Goal: Task Accomplishment & Management: Manage account settings

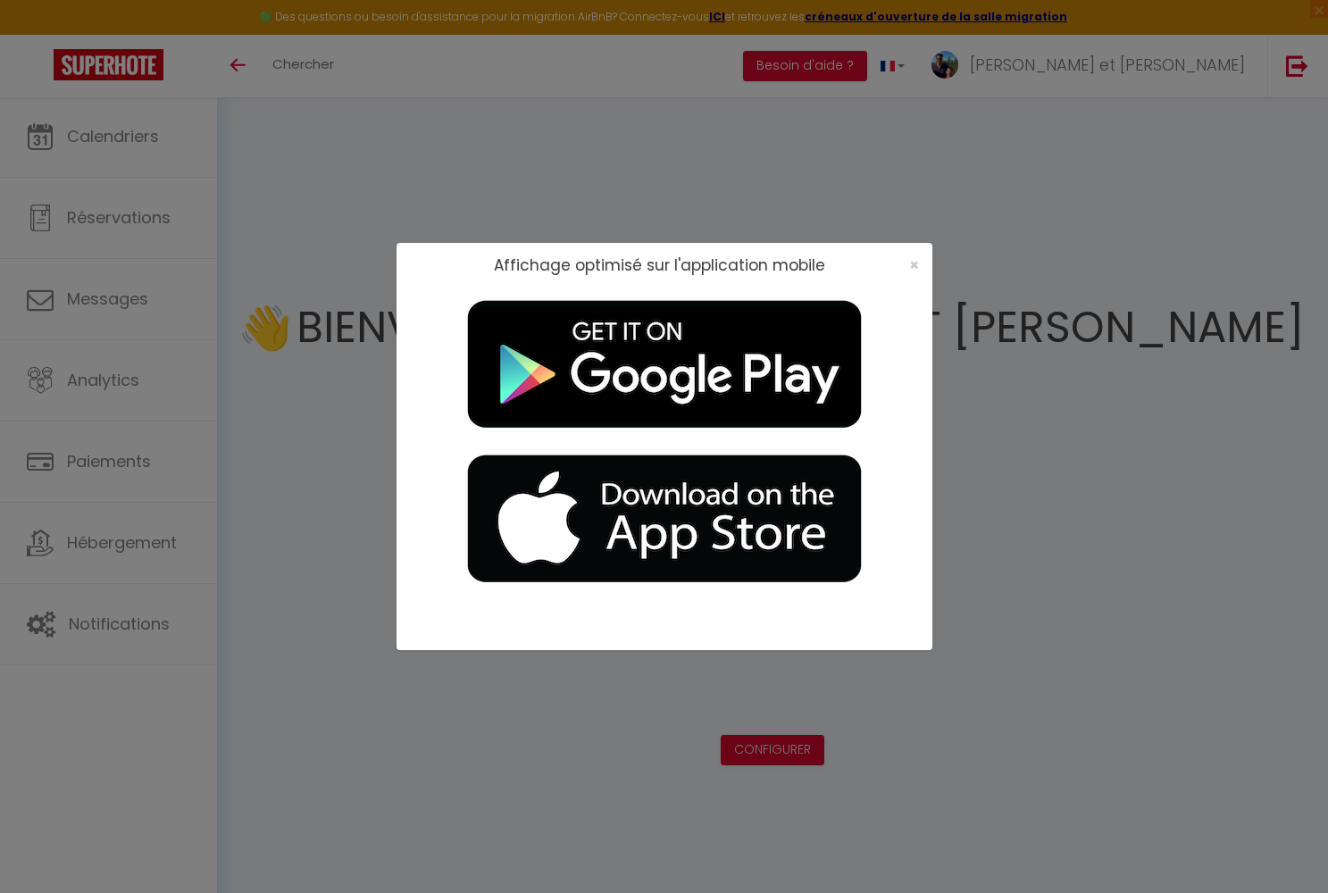
click at [693, 264] on div "×" at bounding box center [908, 265] width 45 height 18
click at [693, 268] on span "×" at bounding box center [914, 265] width 10 height 22
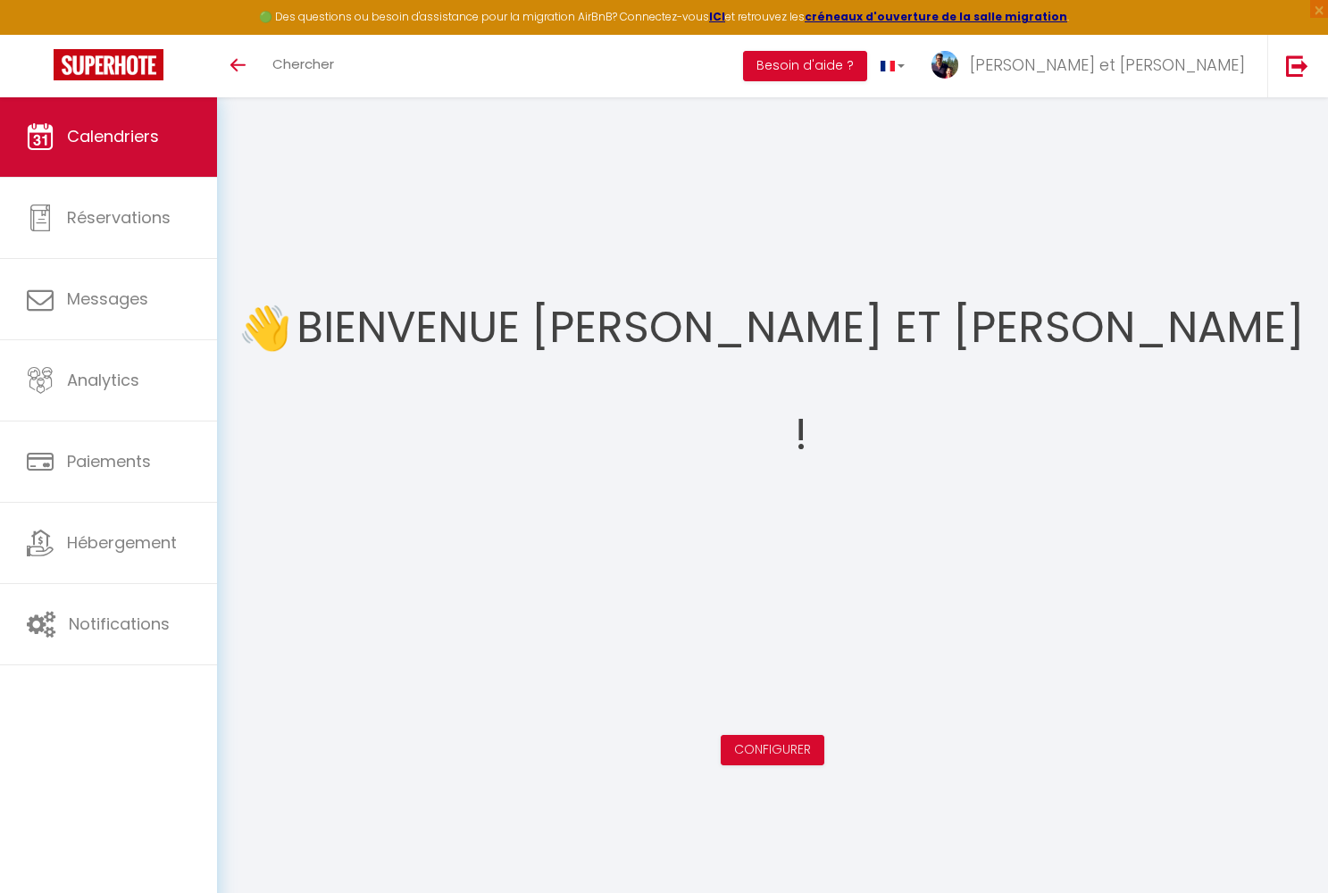
click at [169, 146] on link "Calendriers" at bounding box center [108, 136] width 217 height 80
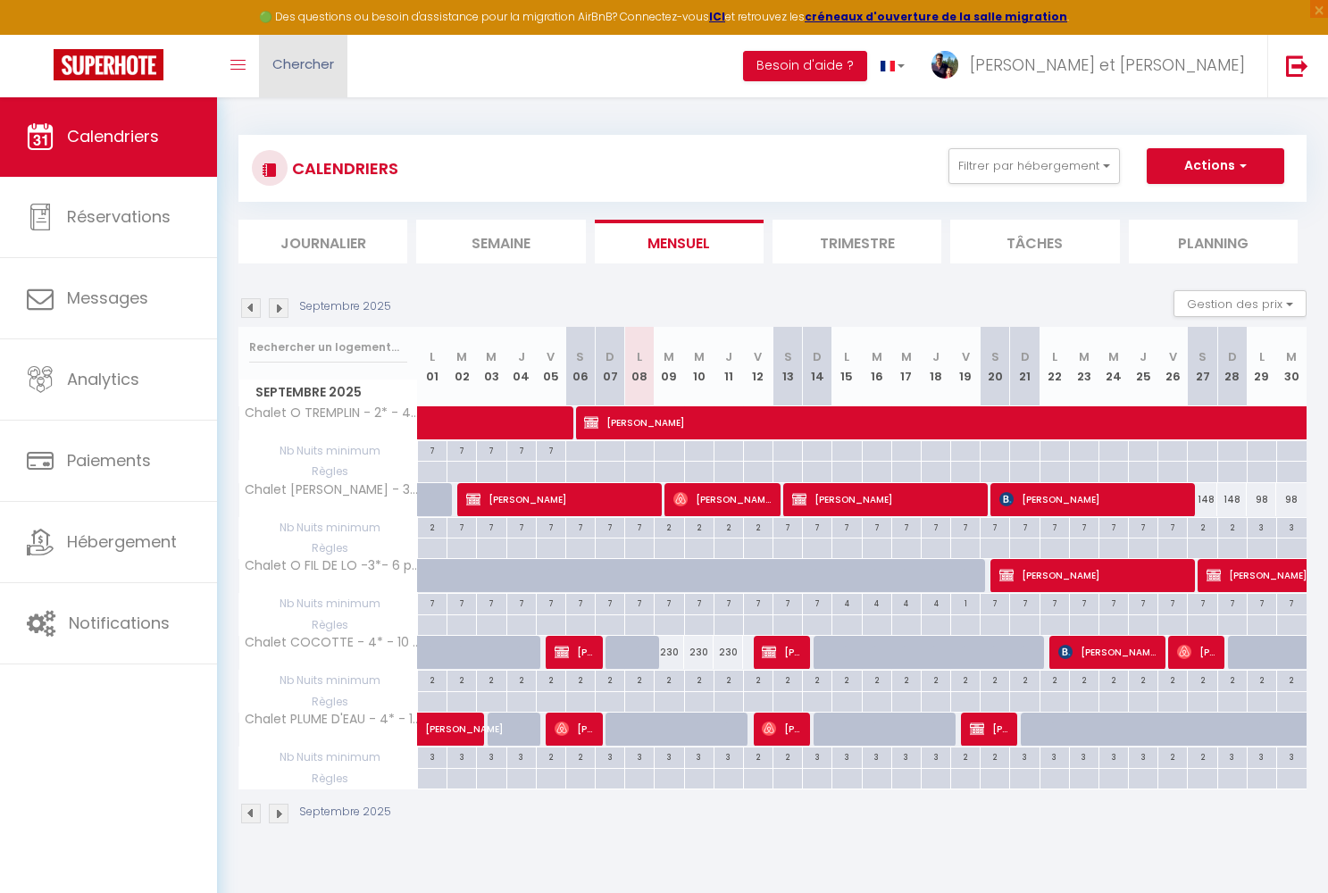
click at [287, 74] on link "Chercher" at bounding box center [303, 66] width 88 height 63
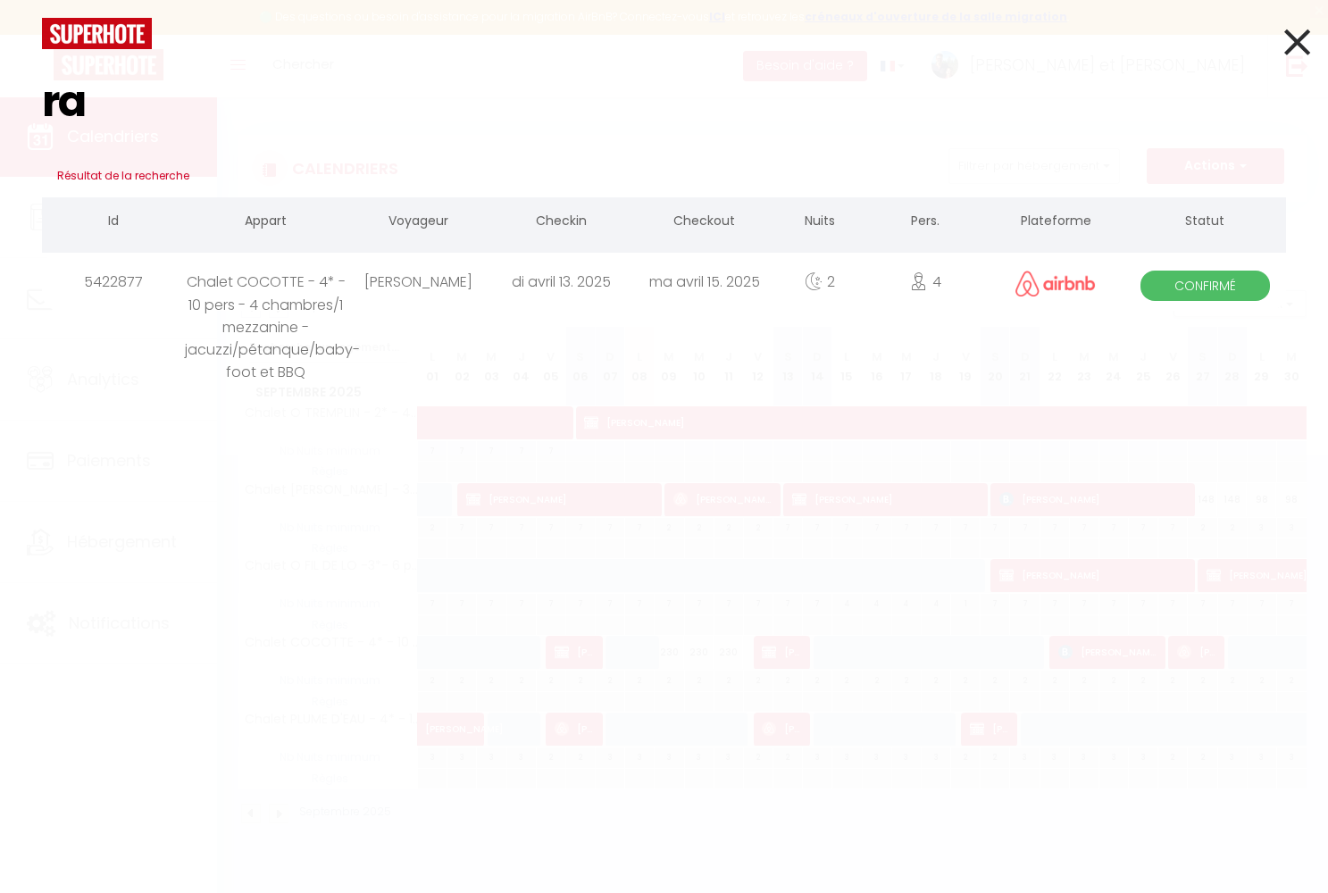
type input "r"
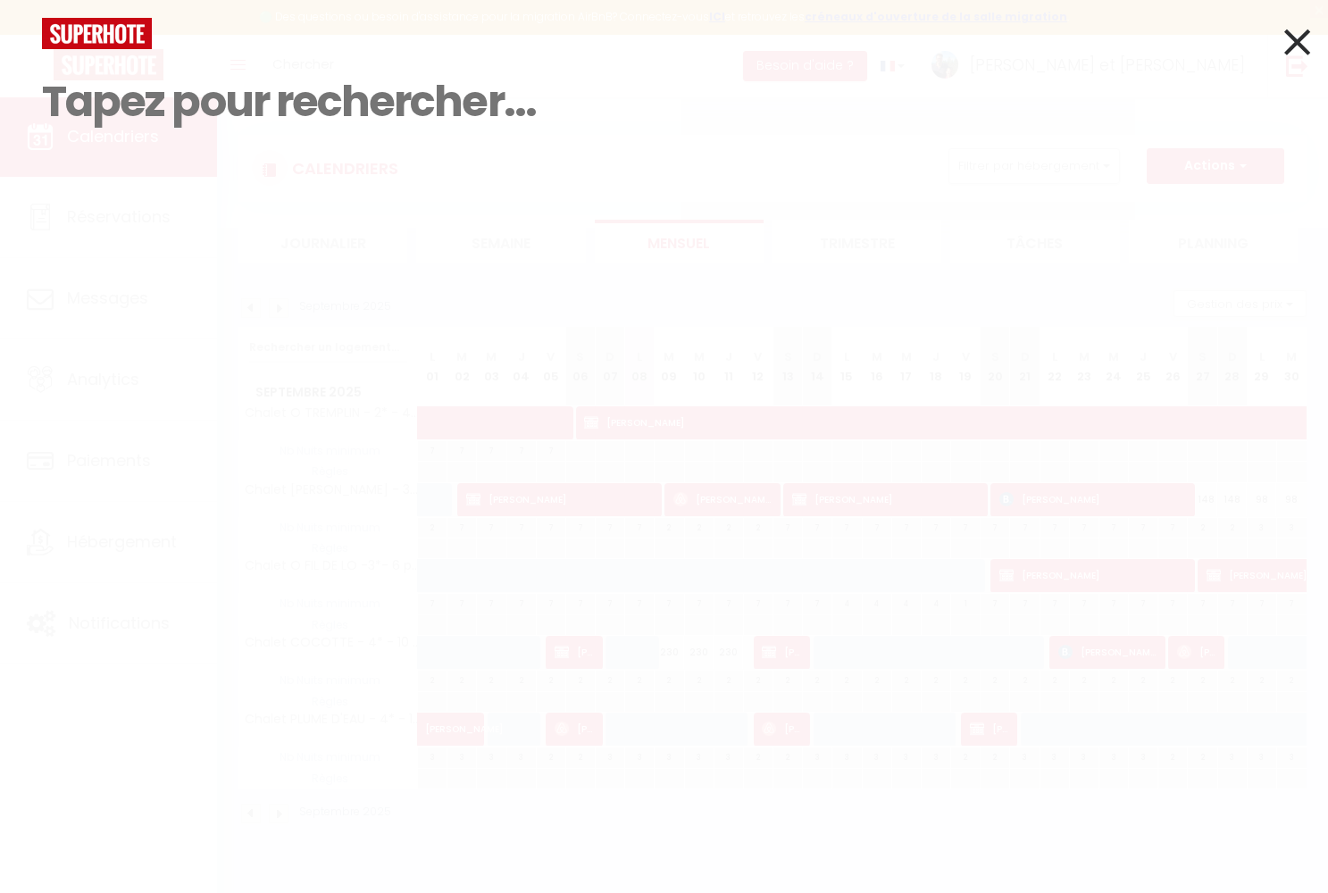
click at [693, 47] on icon at bounding box center [1297, 42] width 26 height 45
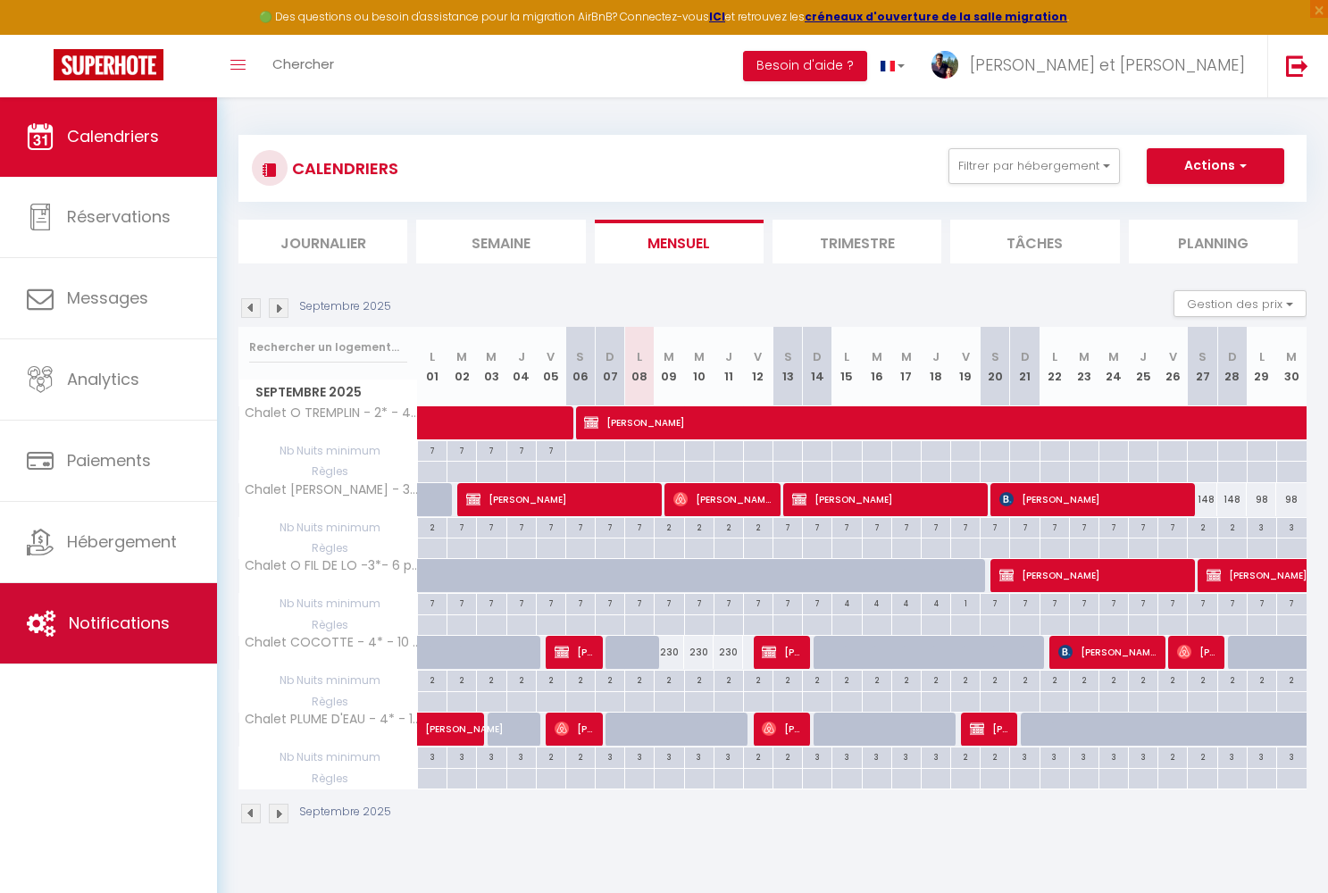
click at [81, 603] on span "Notifications" at bounding box center [119, 623] width 101 height 22
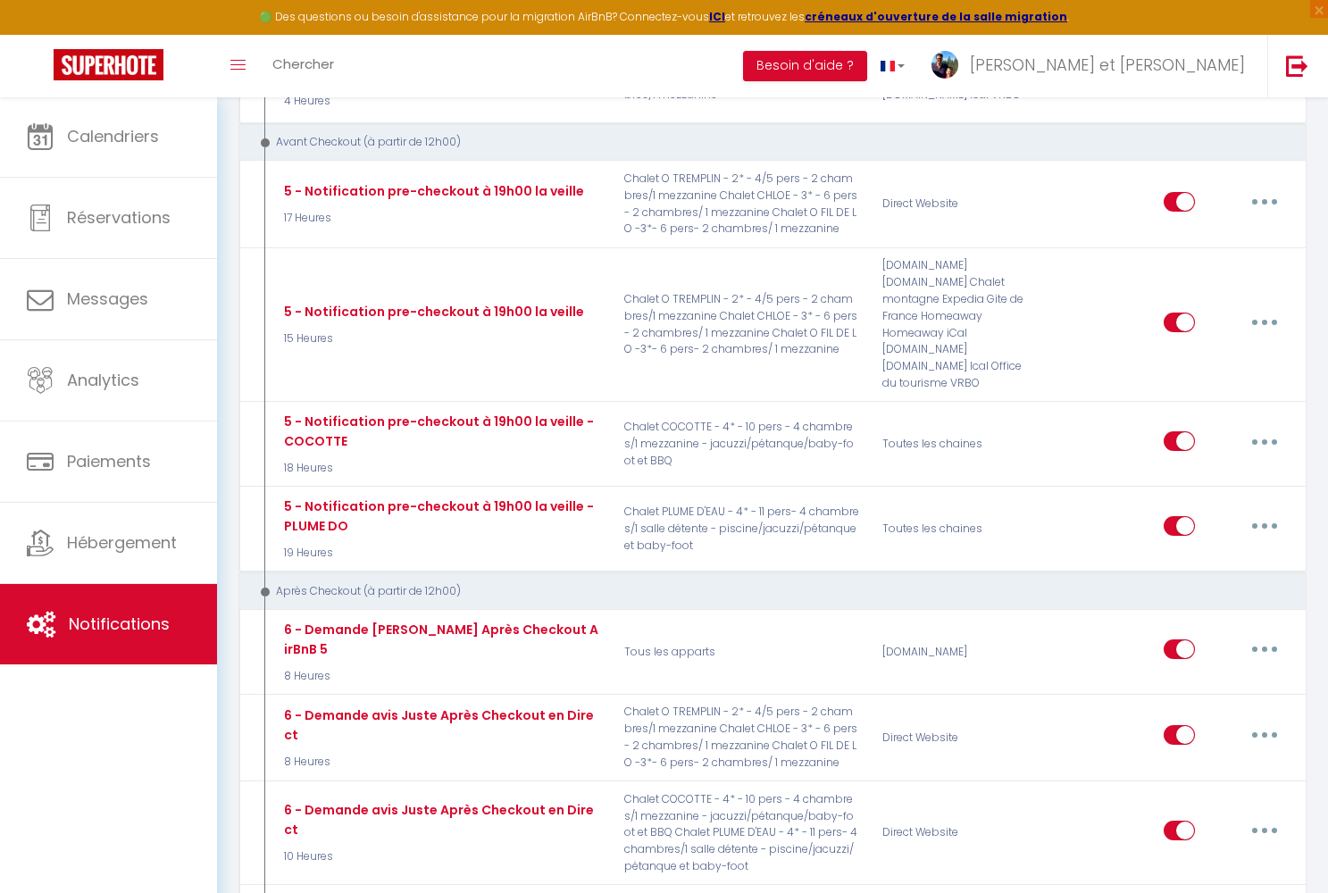
scroll to position [2367, 0]
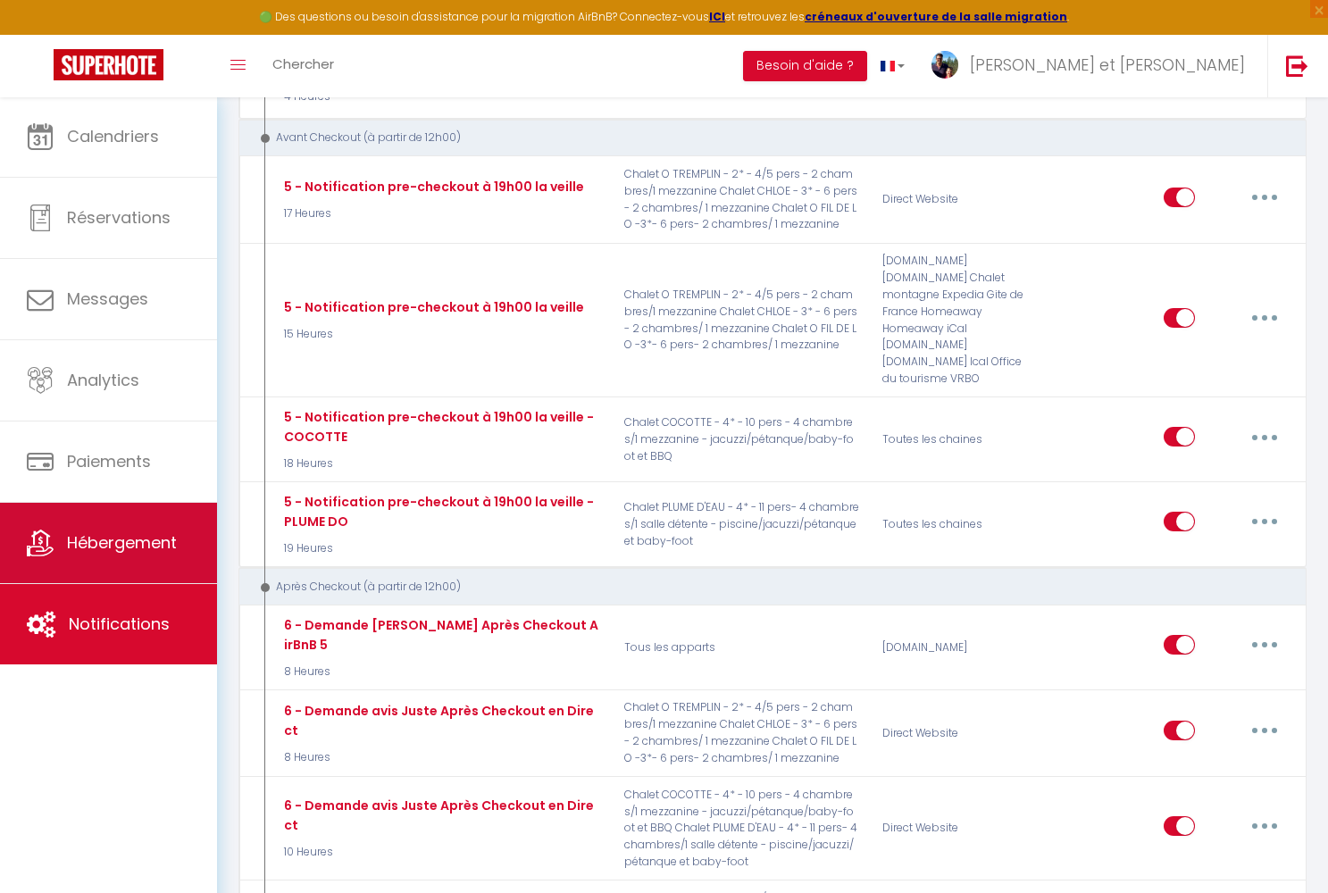
click at [155, 552] on span "Hébergement" at bounding box center [122, 542] width 110 height 22
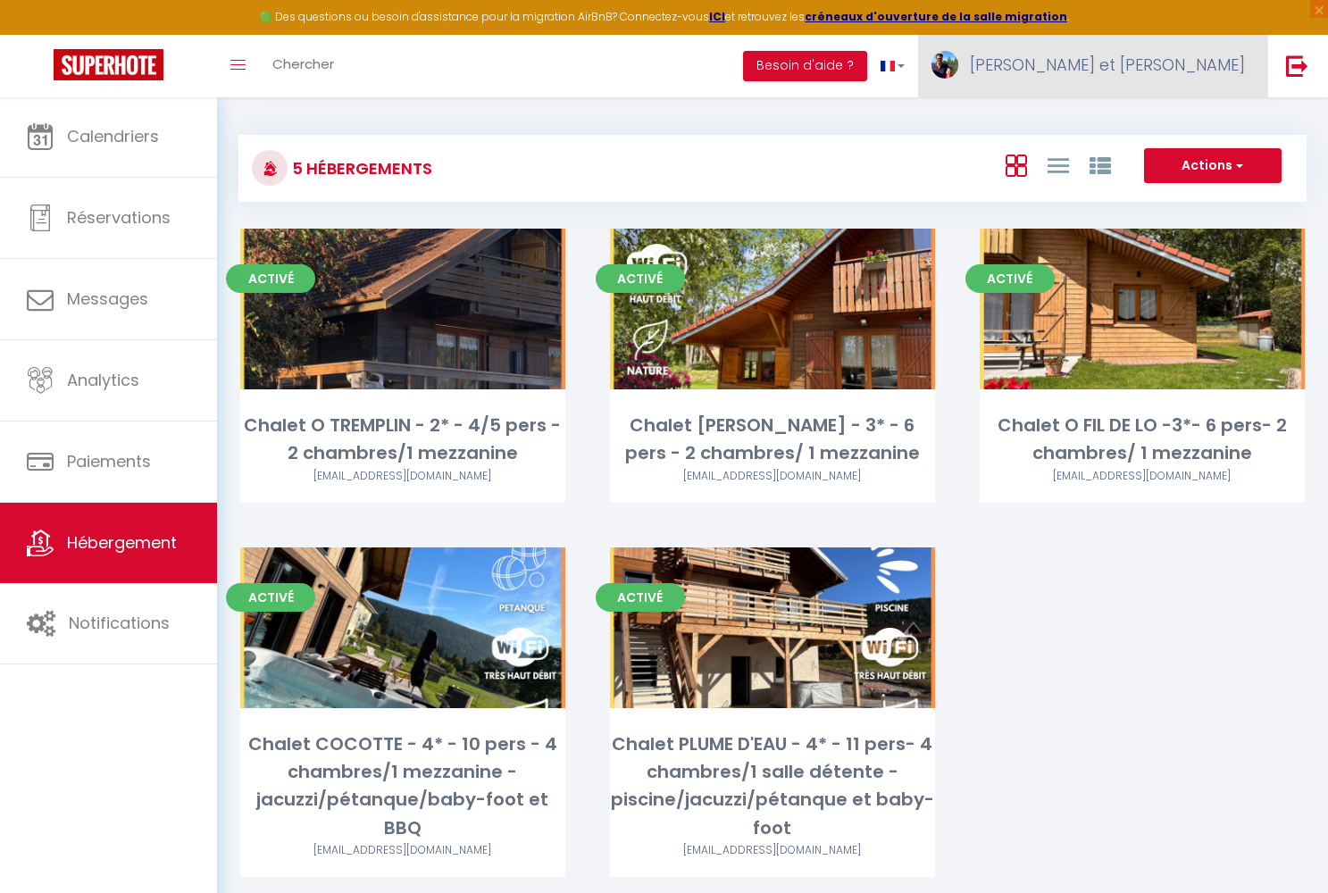
click at [693, 63] on span "[PERSON_NAME] et [PERSON_NAME]" at bounding box center [1107, 65] width 275 height 22
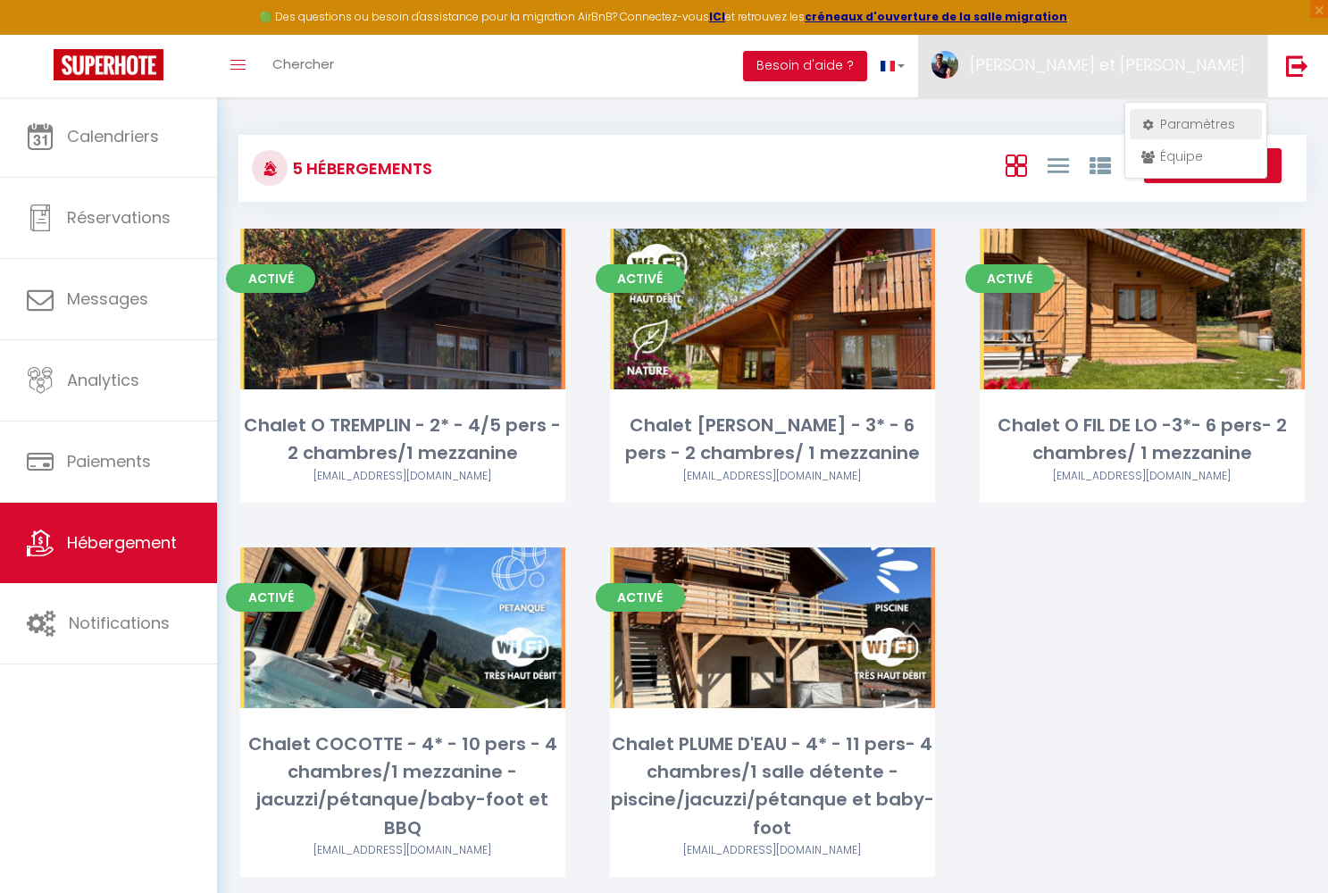
click at [693, 125] on link "Paramètres" at bounding box center [1196, 124] width 132 height 30
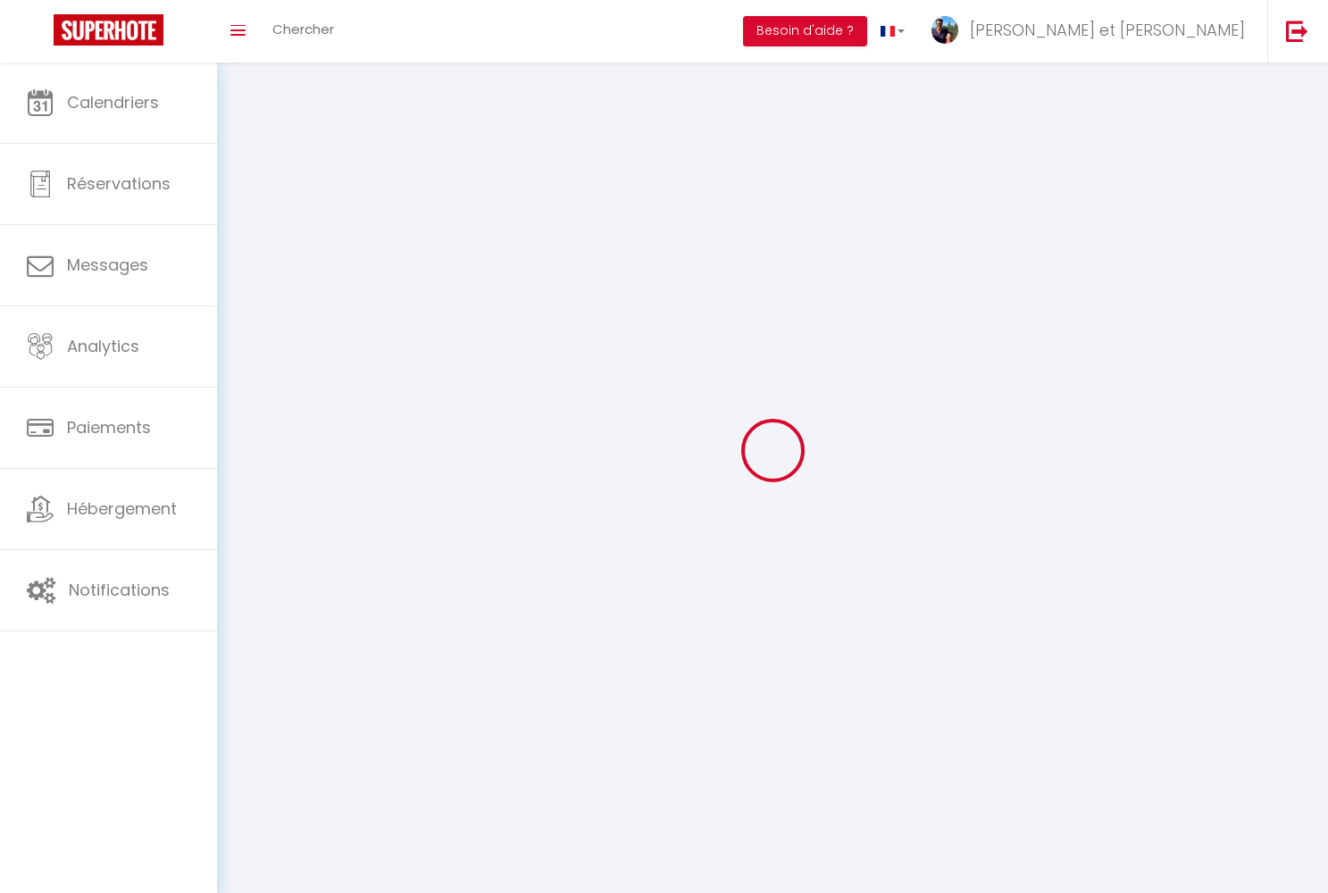
select select
type input "[PERSON_NAME] et [PERSON_NAME]"
type input "WANTIEZ"
type input "0662956185"
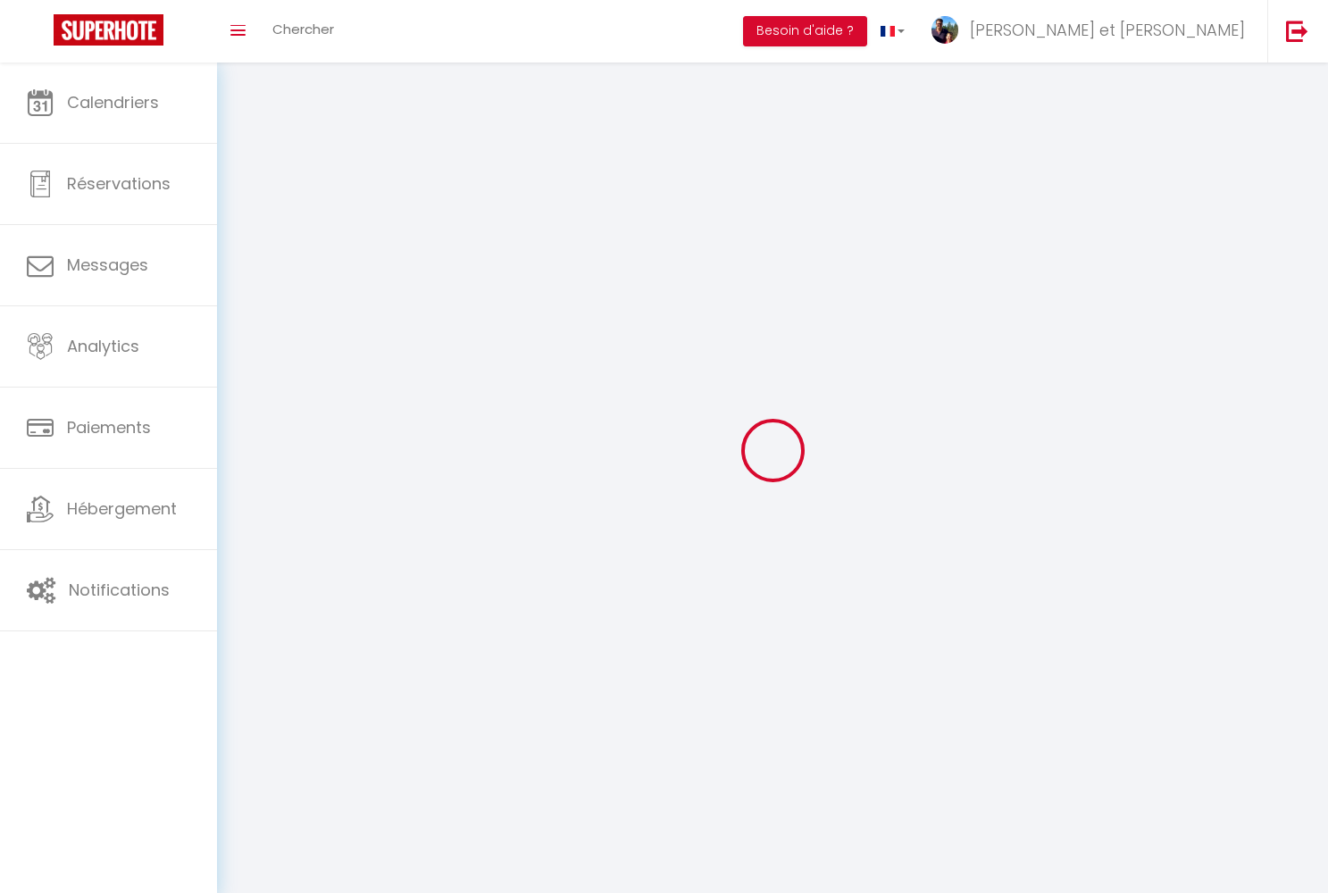
type input "[STREET_ADDRESS][DEMOGRAPHIC_DATA]"
type input "GERARDMER"
type input "88400"
type input "G09UKm6oNkpAfu6Gaau4c5dko"
type input "oetkDUrlqYEUwW4NYiDvKq3hr"
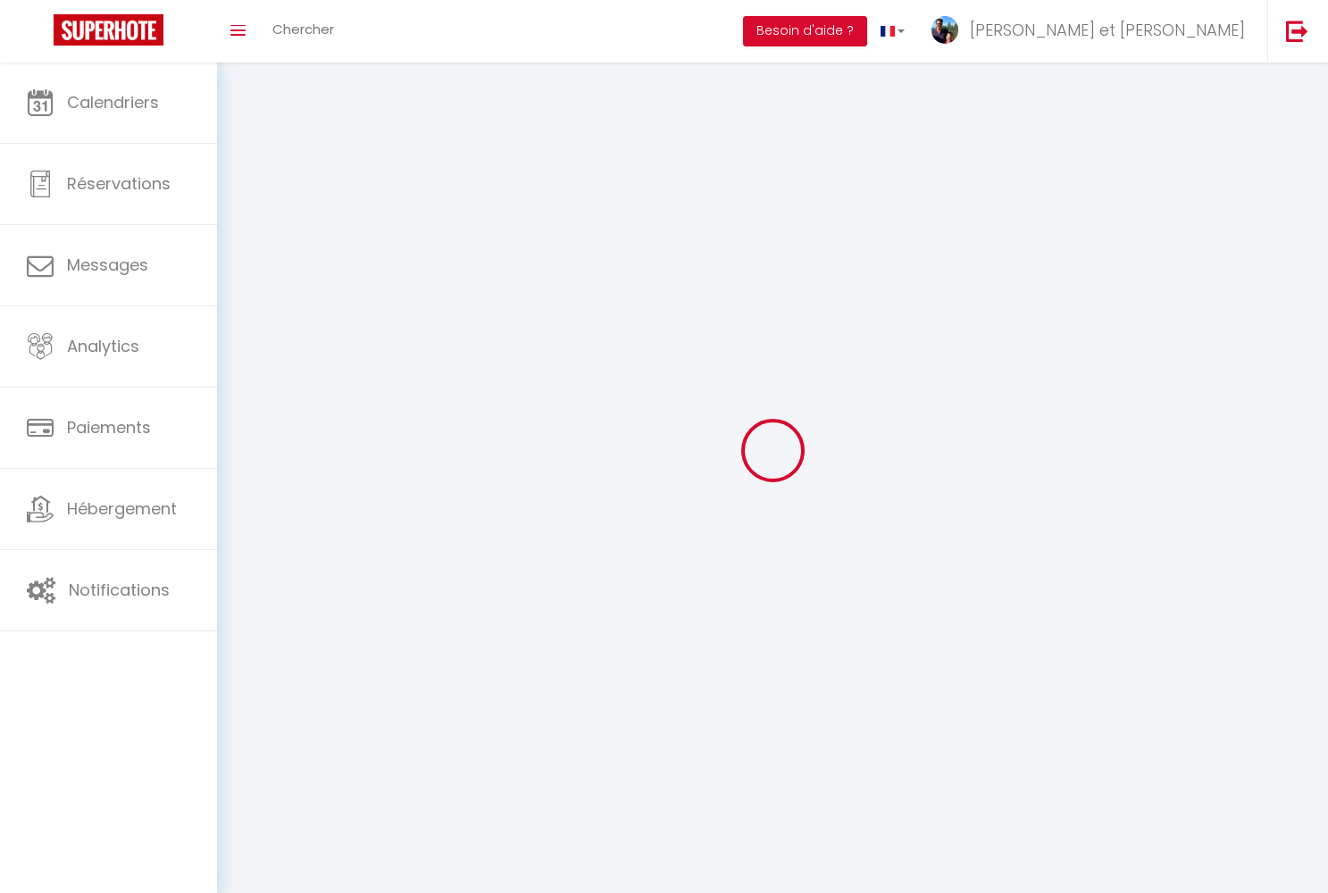
type input "[URL][DOMAIN_NAME]"
select select "28"
select select "fr"
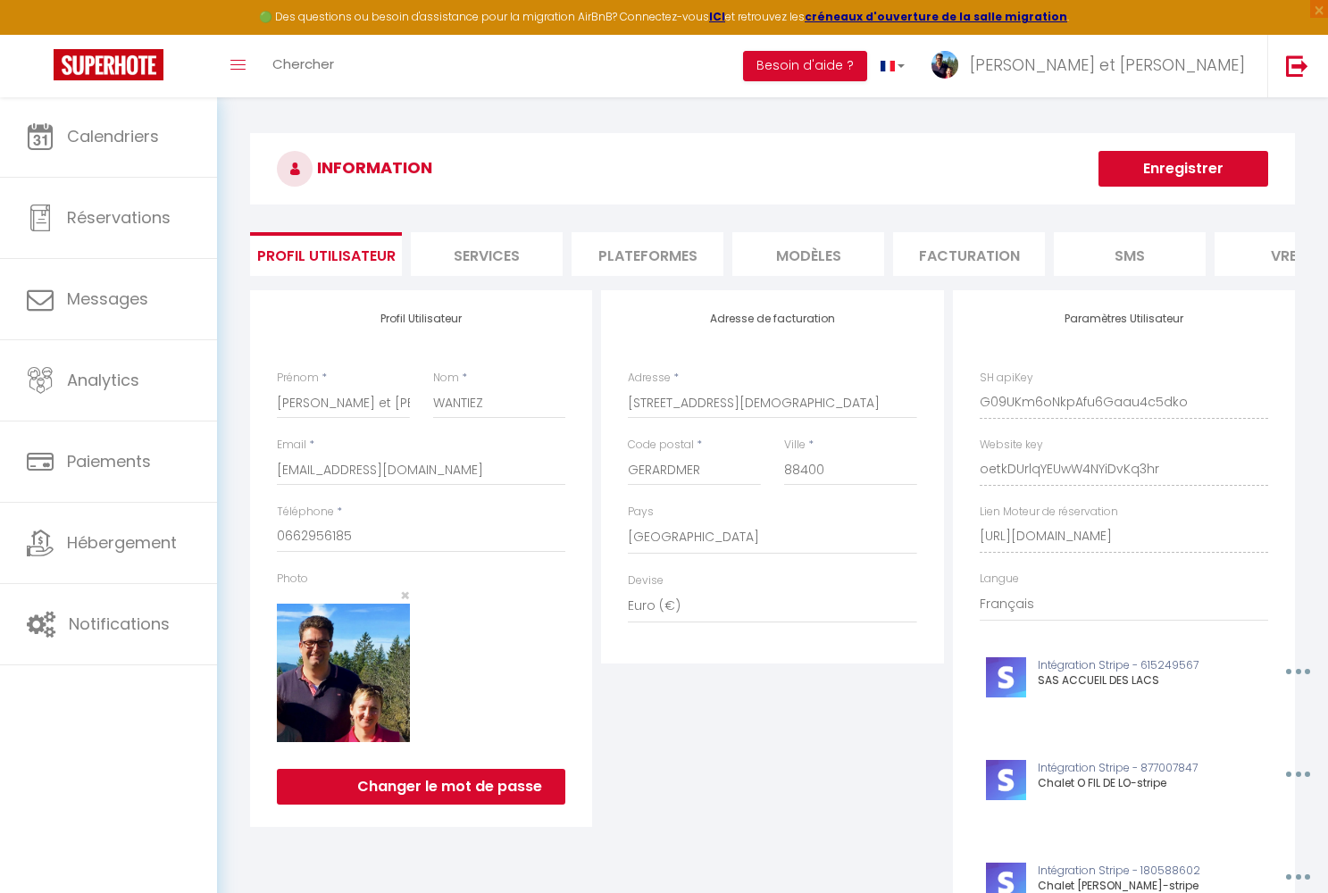
click at [490, 261] on li "Services" at bounding box center [487, 254] width 152 height 44
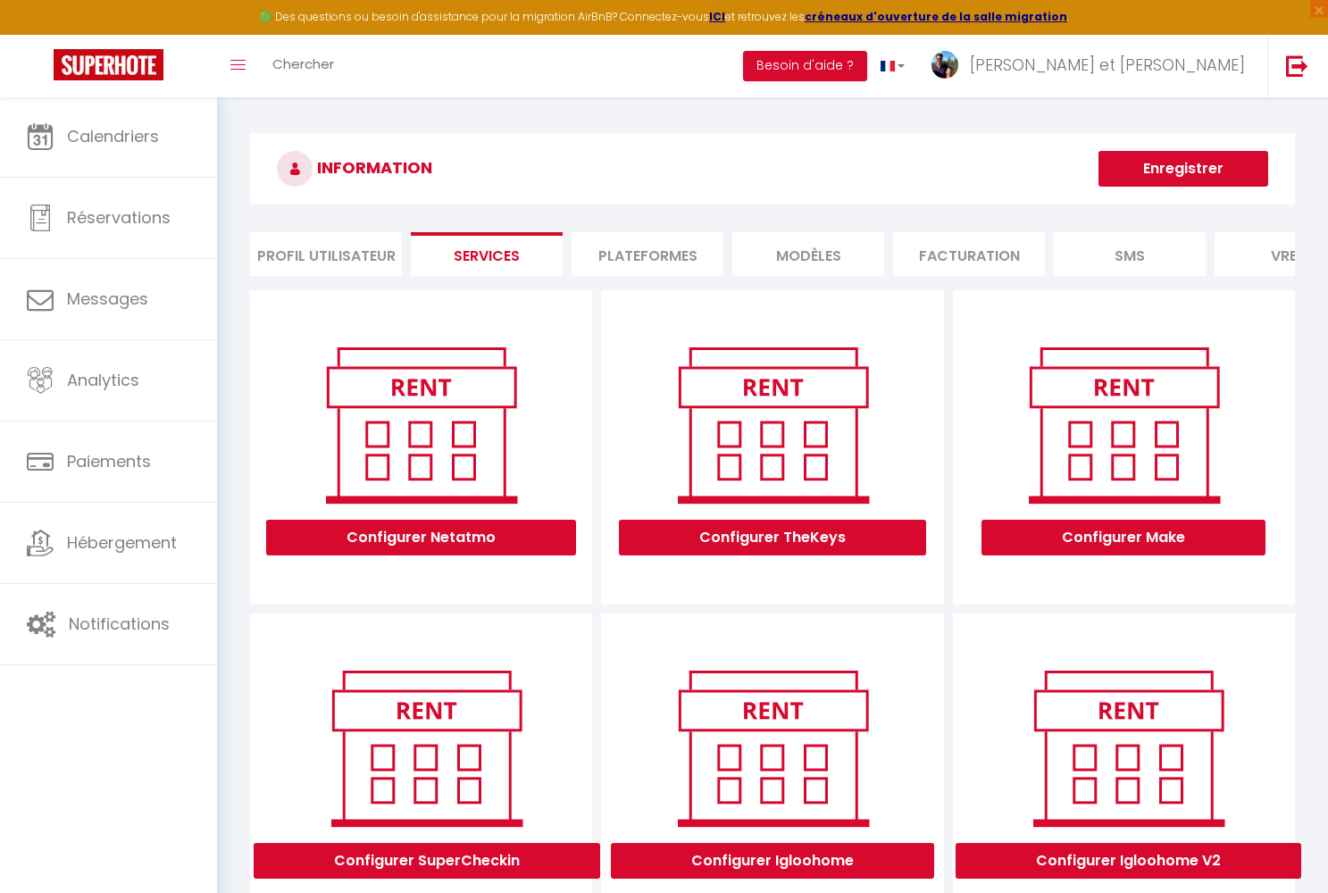
click at [657, 271] on li "Plateformes" at bounding box center [648, 254] width 152 height 44
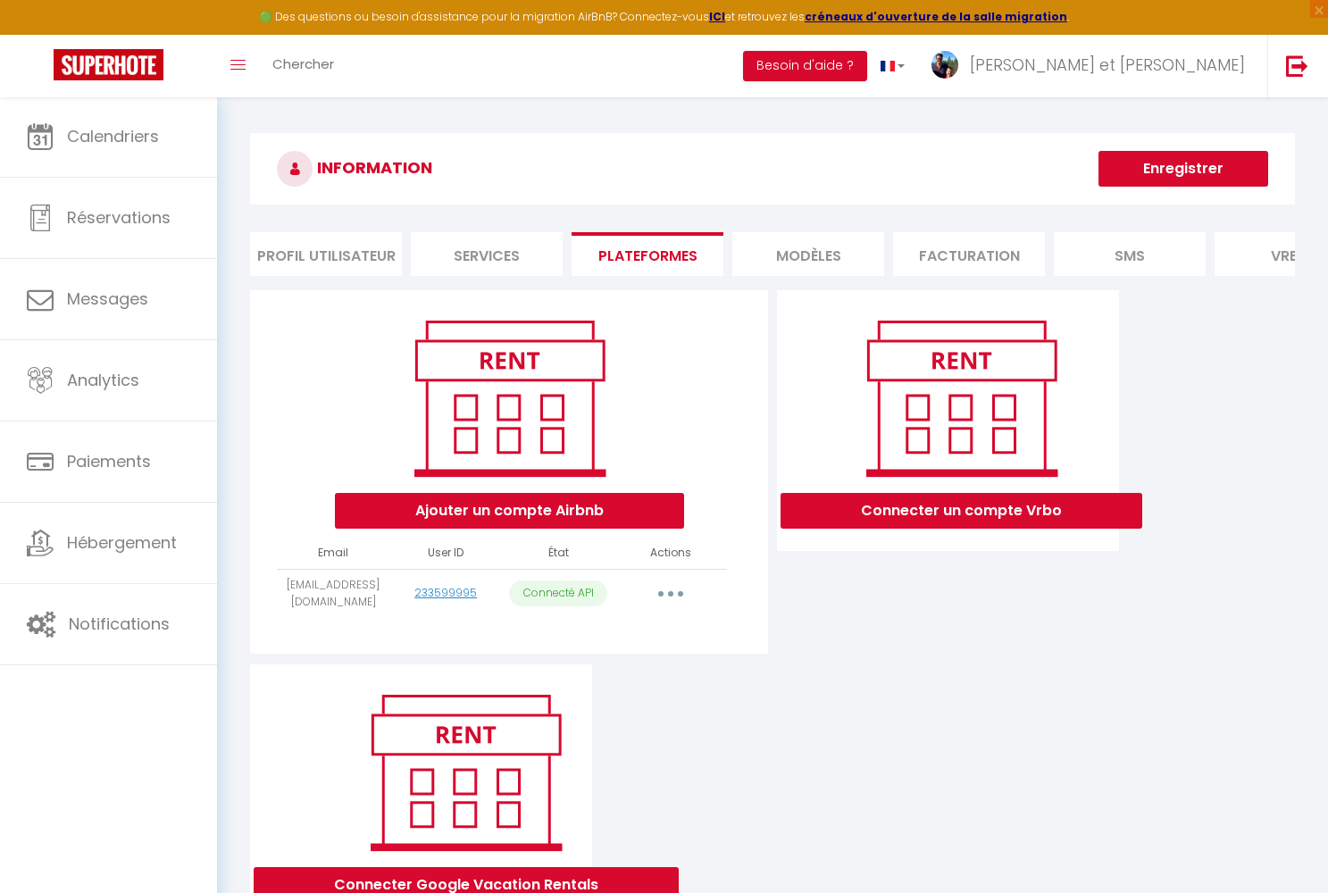
click at [693, 271] on li "MODÈLES" at bounding box center [808, 254] width 152 height 44
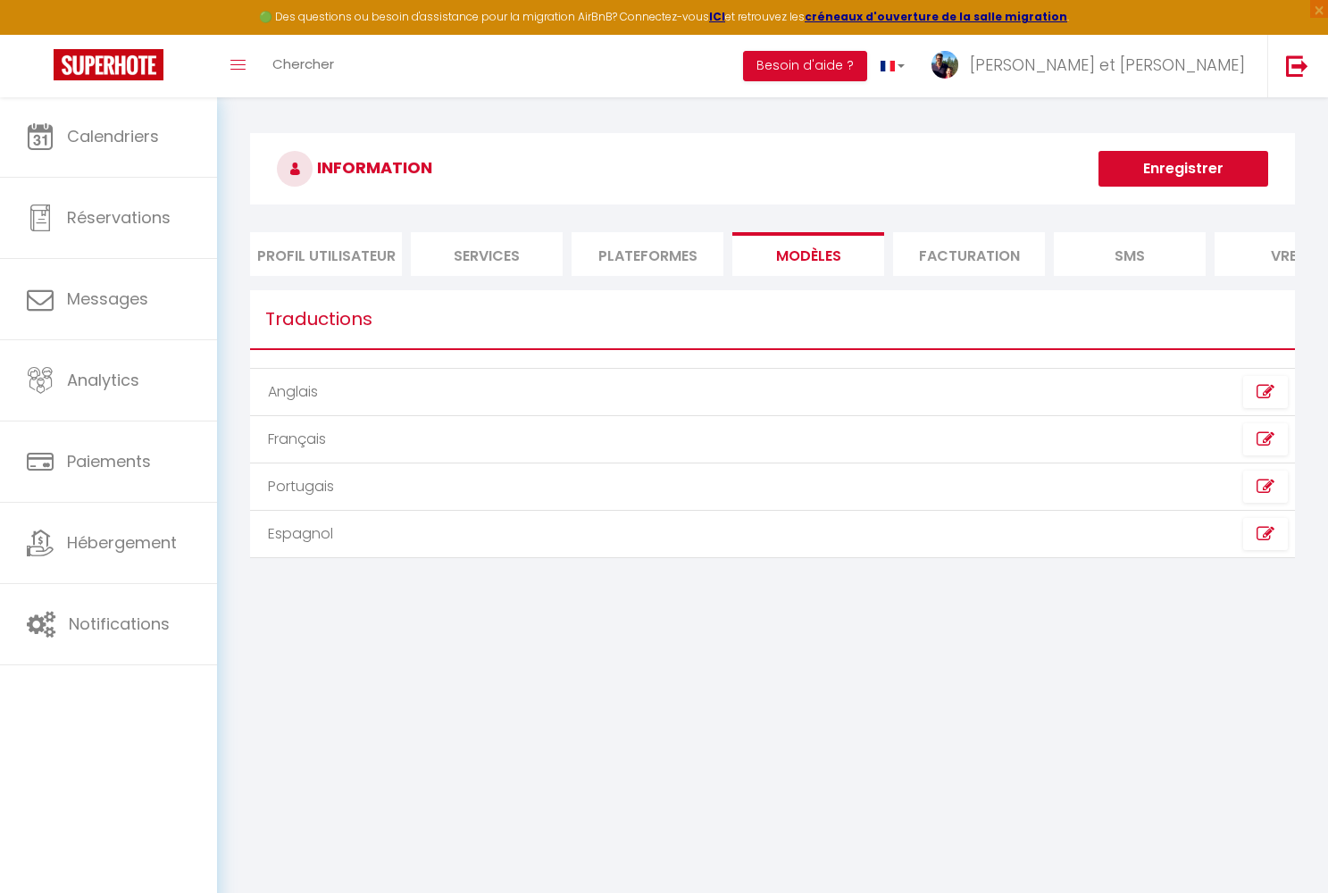
click at [693, 264] on li "Facturation" at bounding box center [969, 254] width 152 height 44
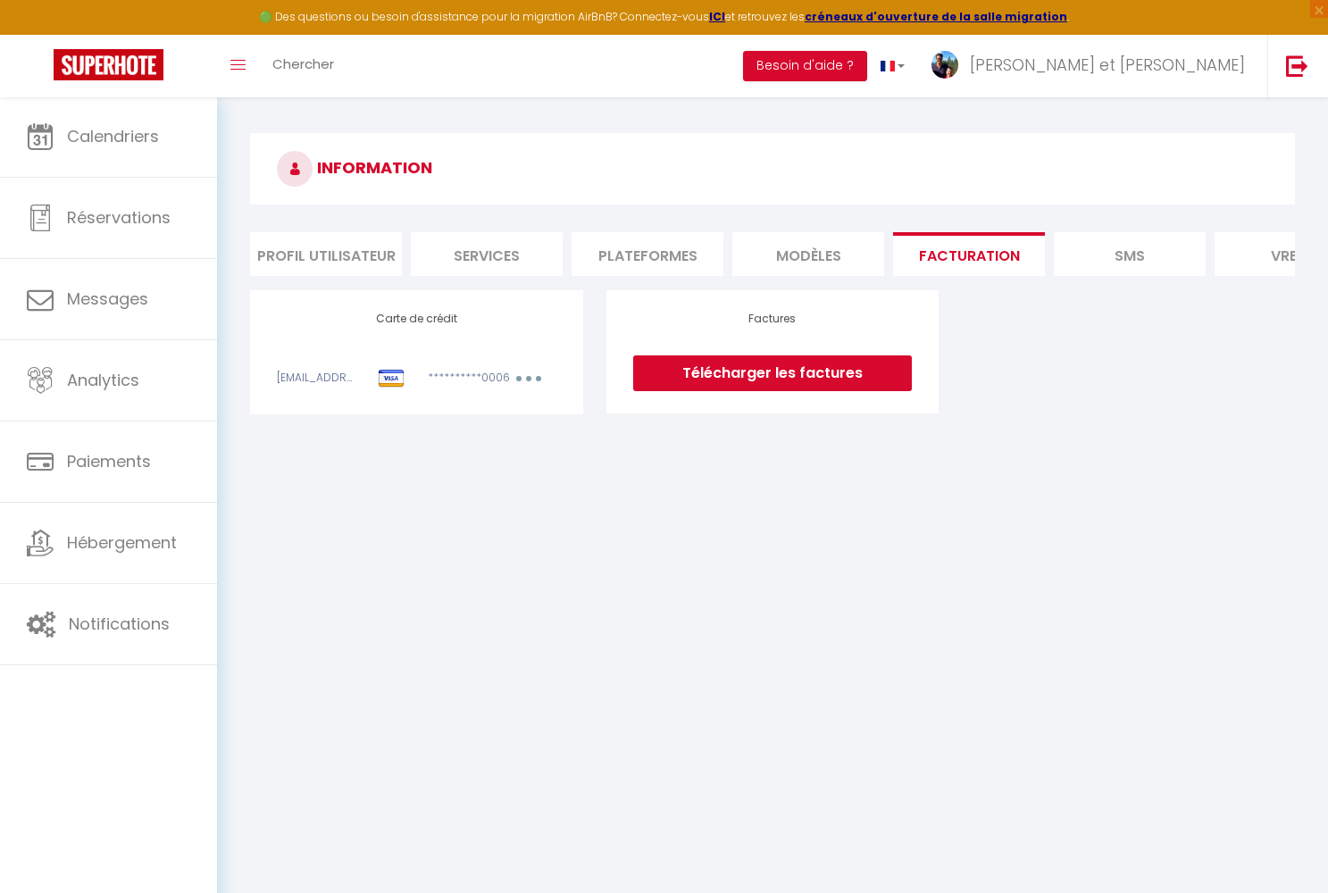
click at [693, 259] on li "SMS" at bounding box center [1130, 254] width 152 height 44
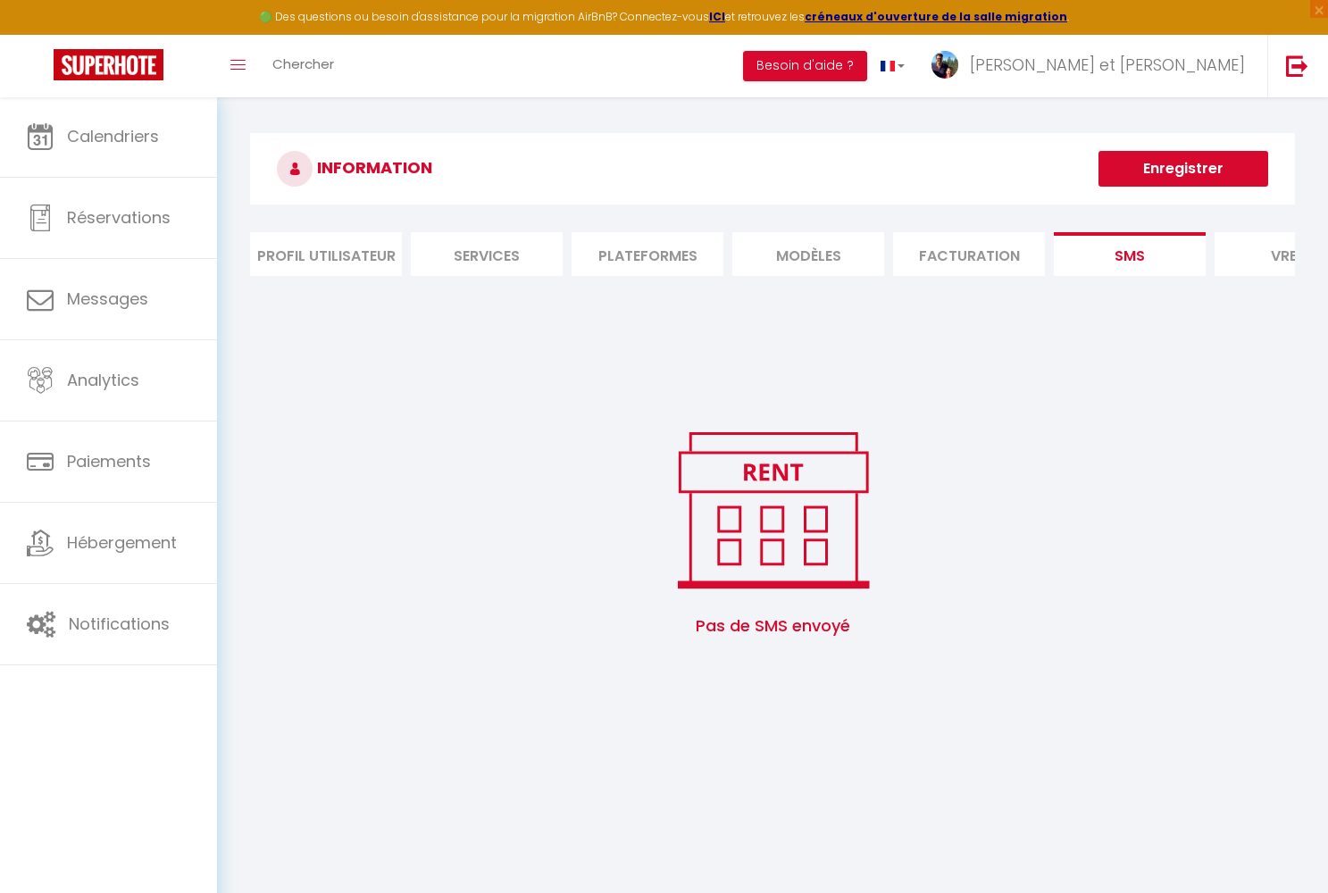
click at [693, 264] on li "Vrbo" at bounding box center [1291, 254] width 152 height 44
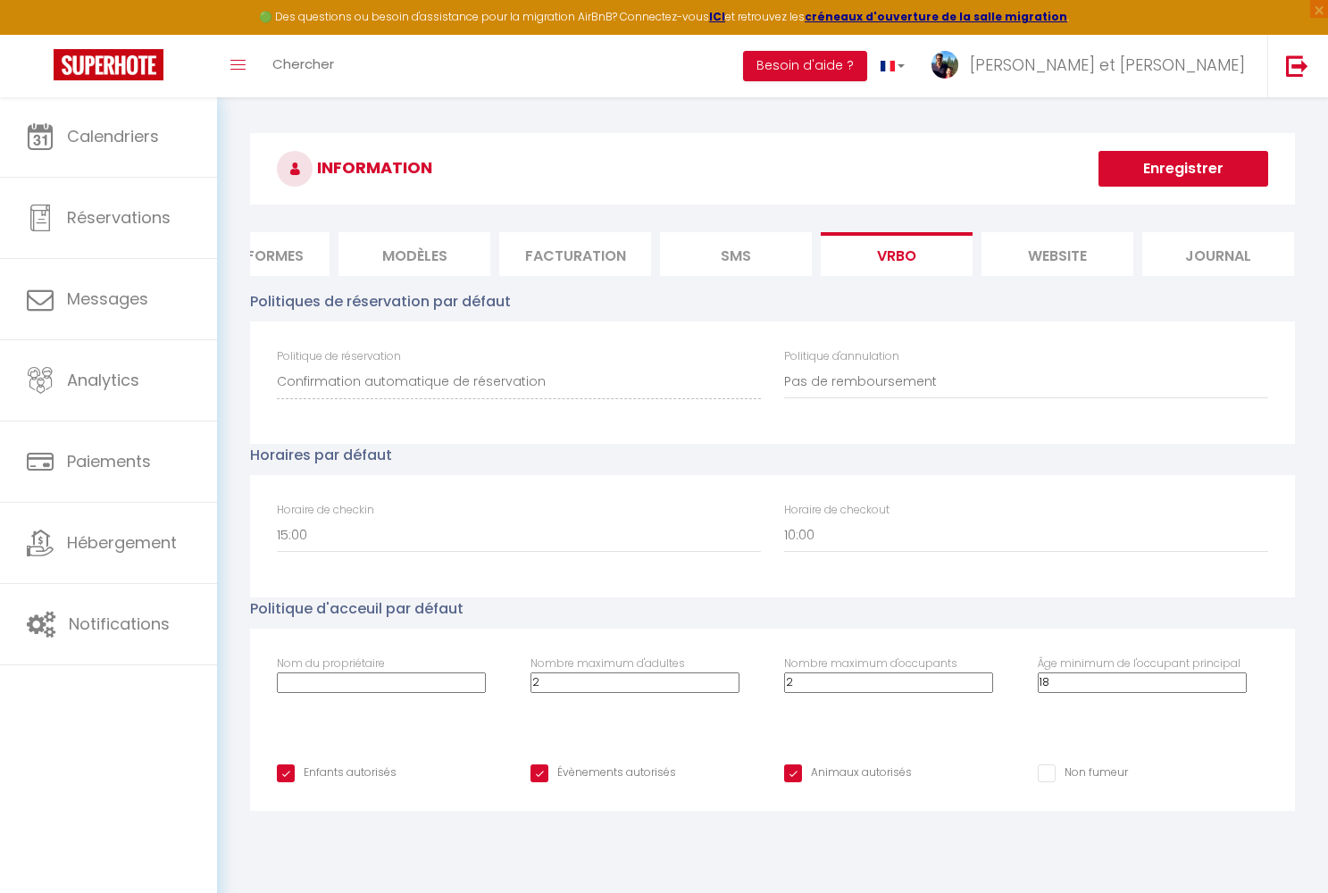
scroll to position [0, 393]
click at [693, 246] on li "website" at bounding box center [1058, 254] width 152 height 44
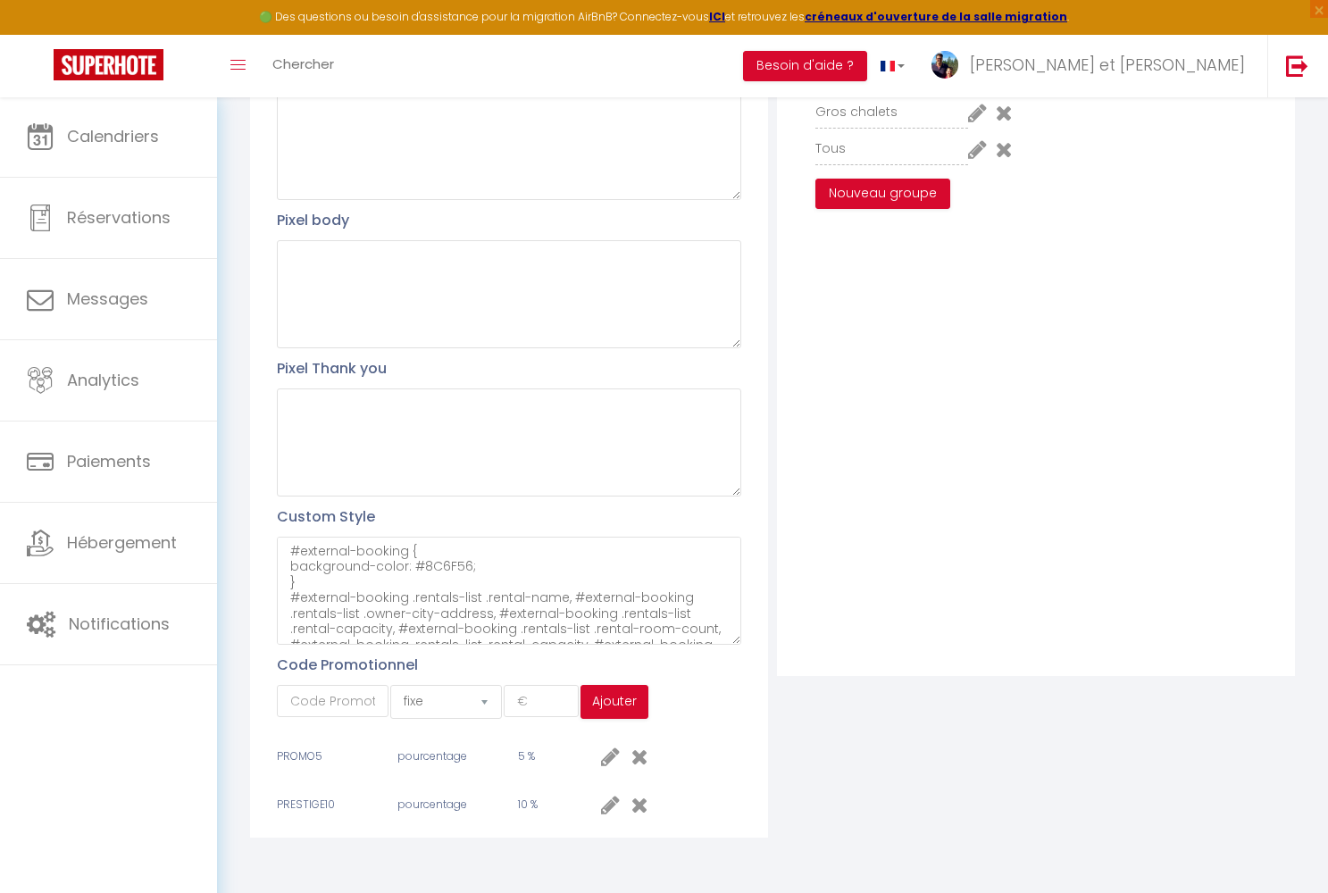
scroll to position [314, 0]
